Goal: Information Seeking & Learning: Find specific fact

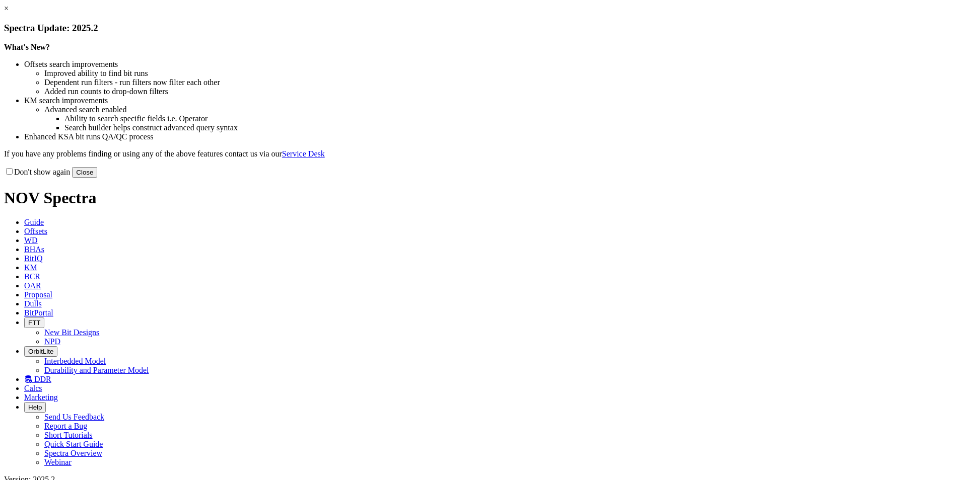
click at [97, 178] on button "Close" at bounding box center [84, 172] width 25 height 11
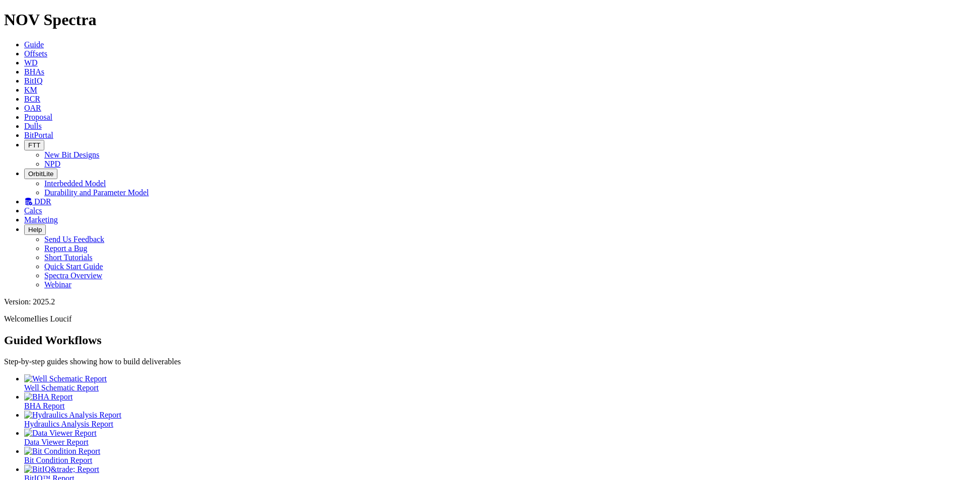
click at [44, 40] on link "Guide" at bounding box center [34, 44] width 20 height 9
click at [24, 49] on icon at bounding box center [24, 53] width 0 height 9
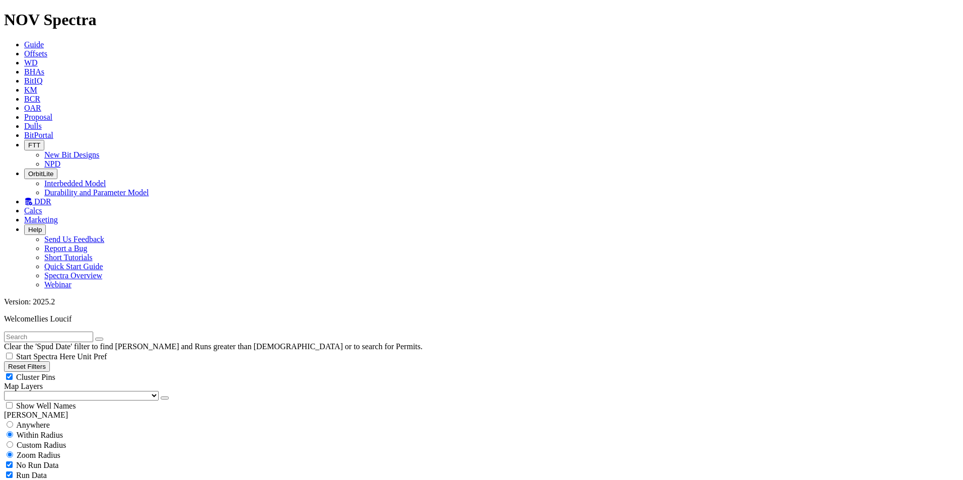
click at [50, 362] on button "Reset Filters" at bounding box center [27, 367] width 46 height 11
click at [38, 332] on input "text" at bounding box center [48, 337] width 89 height 11
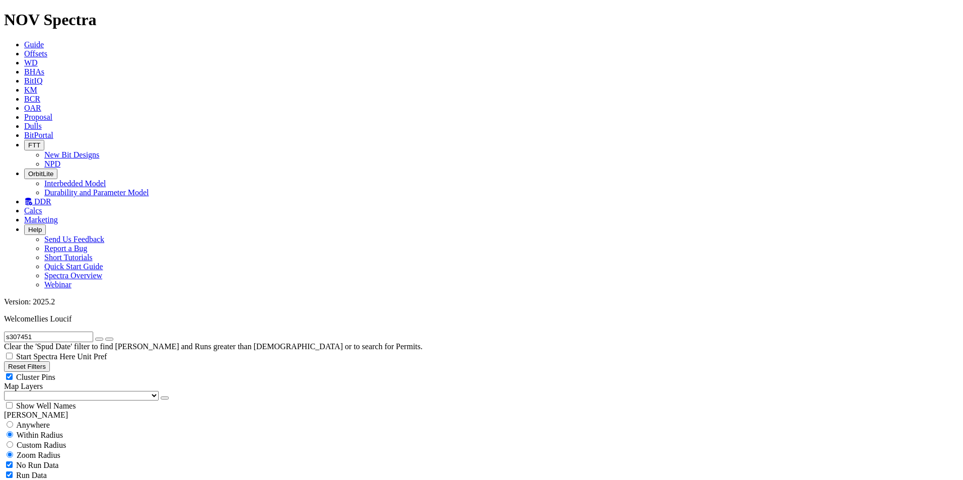
click at [51, 332] on input "s307451" at bounding box center [48, 337] width 89 height 11
drag, startPoint x: 42, startPoint y: 43, endPoint x: -14, endPoint y: 44, distance: 55.4
type input "S312028"
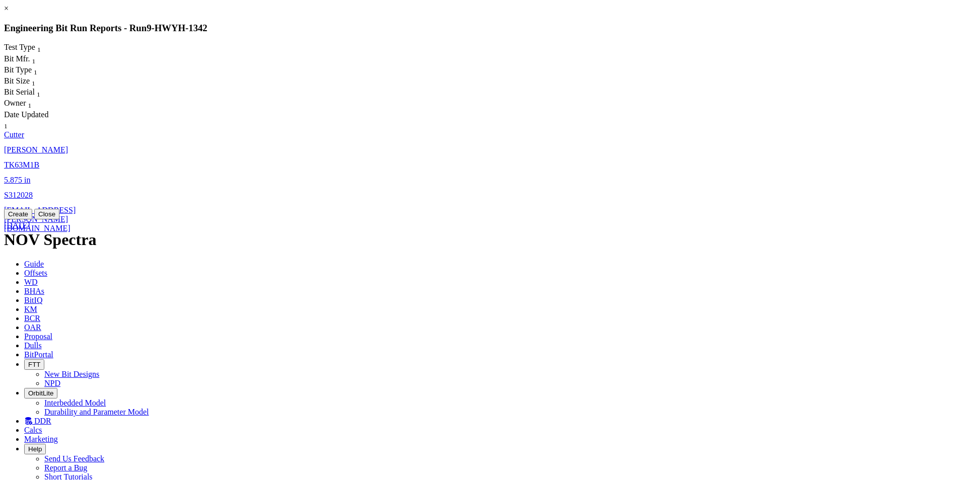
click at [22, 176] on span "5.875" at bounding box center [13, 180] width 18 height 9
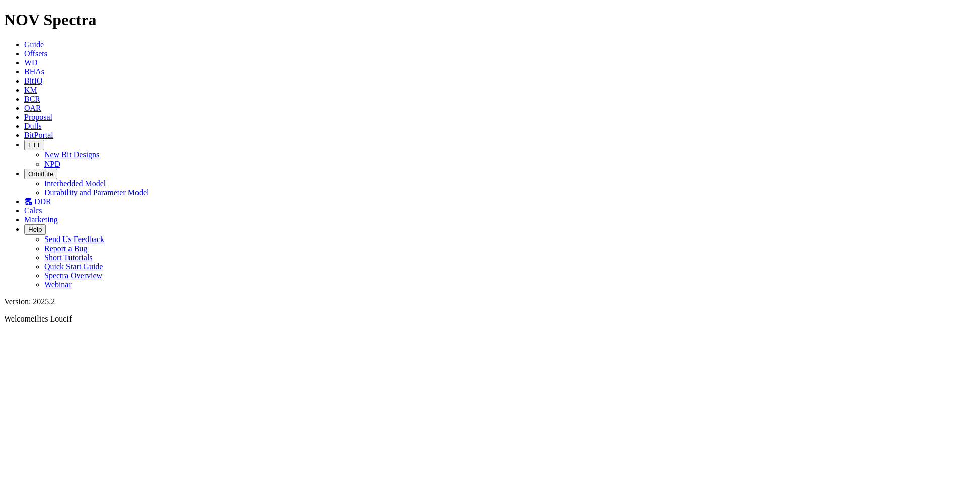
select select "Cutter"
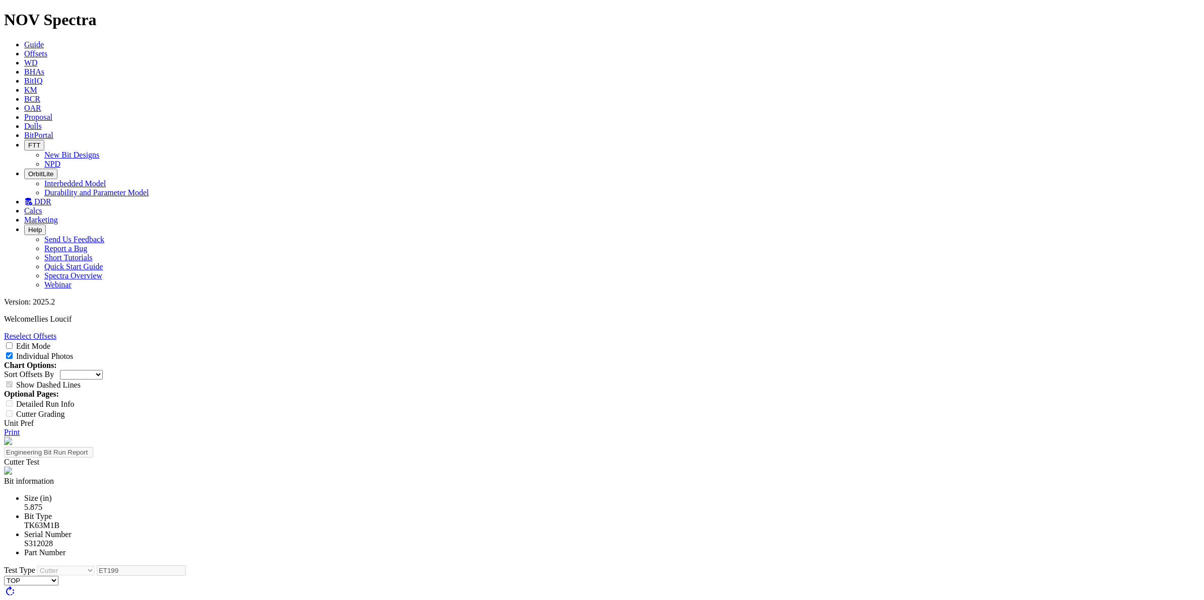
click at [20, 428] on link "Print" at bounding box center [12, 432] width 16 height 9
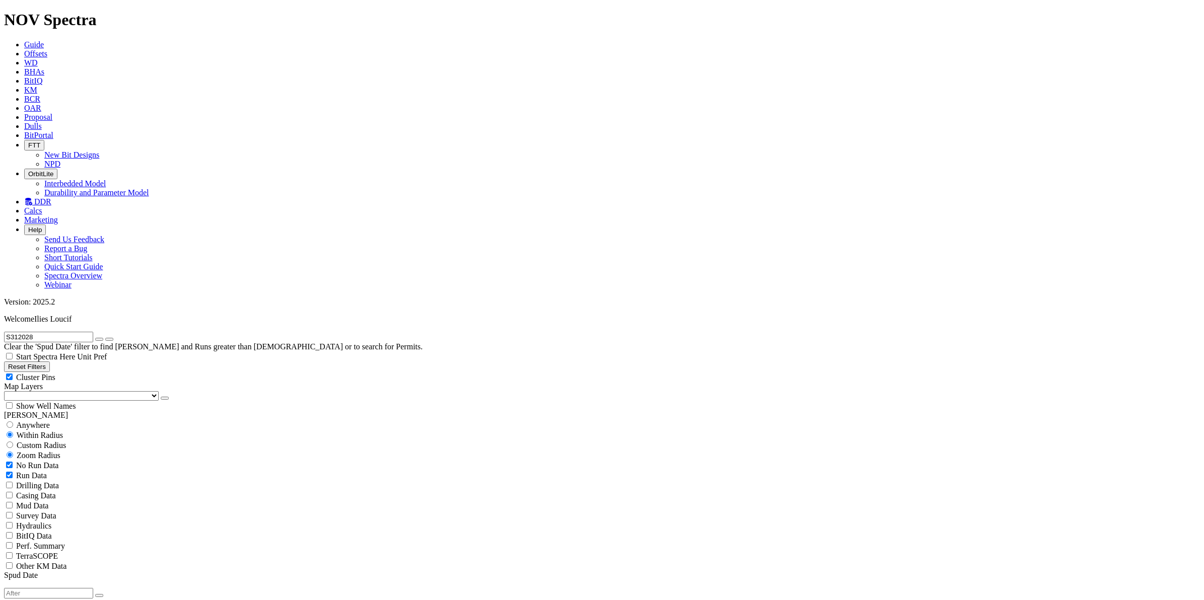
scroll to position [60, 0]
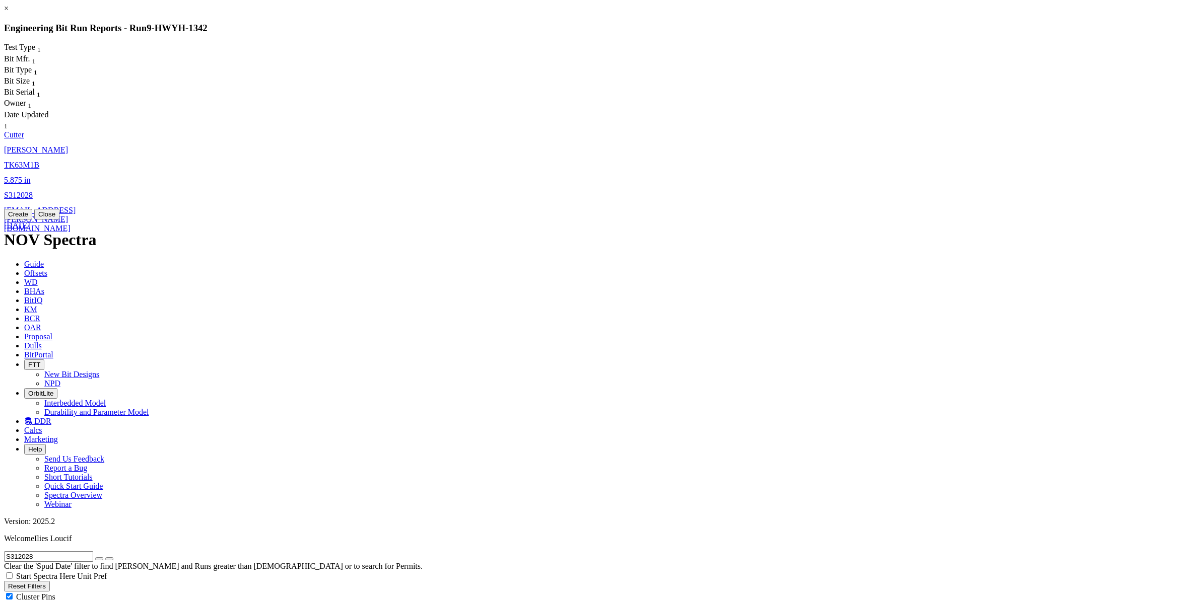
click at [76, 206] on span "[EMAIL_ADDRESS][PERSON_NAME][DOMAIN_NAME]" at bounding box center [40, 219] width 72 height 27
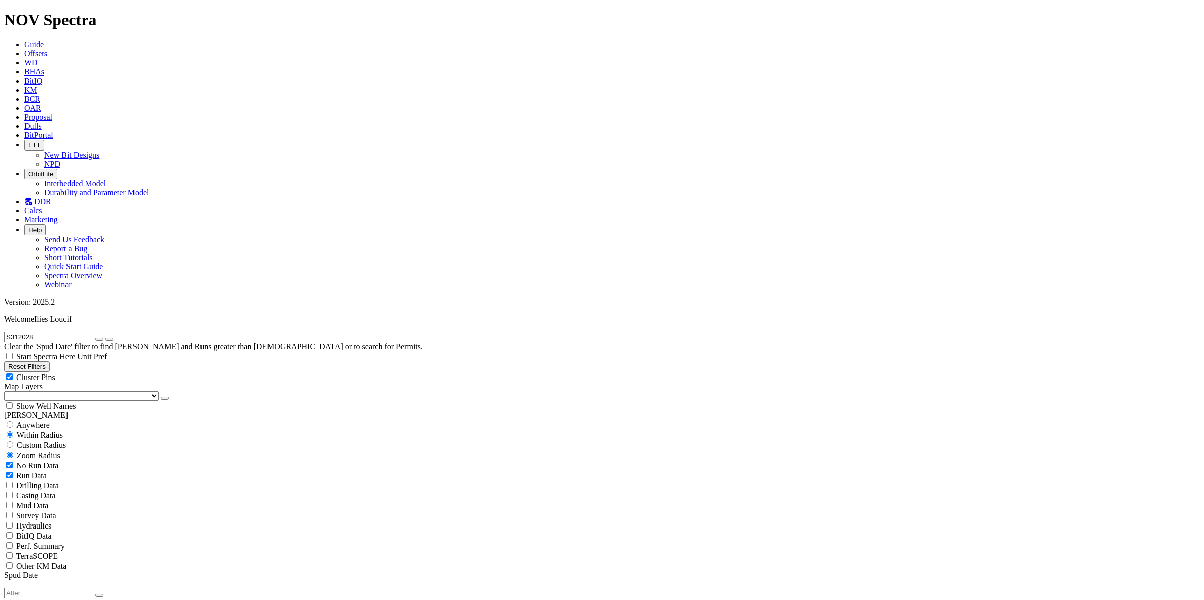
select select "Cutter"
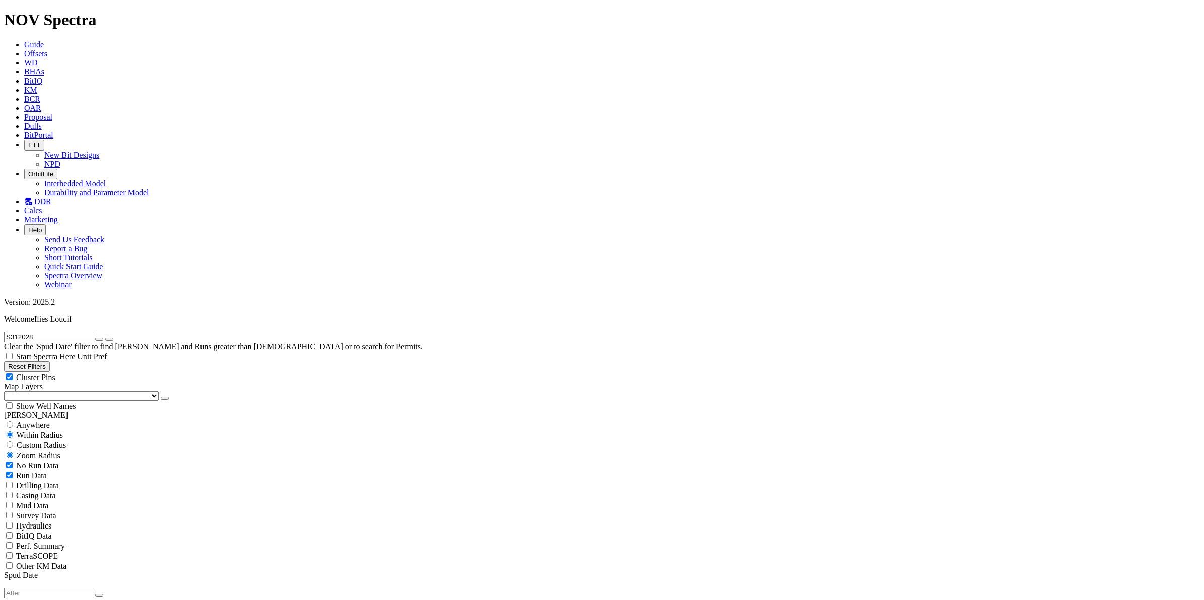
scroll to position [60, 0]
drag, startPoint x: 54, startPoint y: 46, endPoint x: -33, endPoint y: 39, distance: 87.5
type input "hrdh-2376"
